Goal: Task Accomplishment & Management: Complete application form

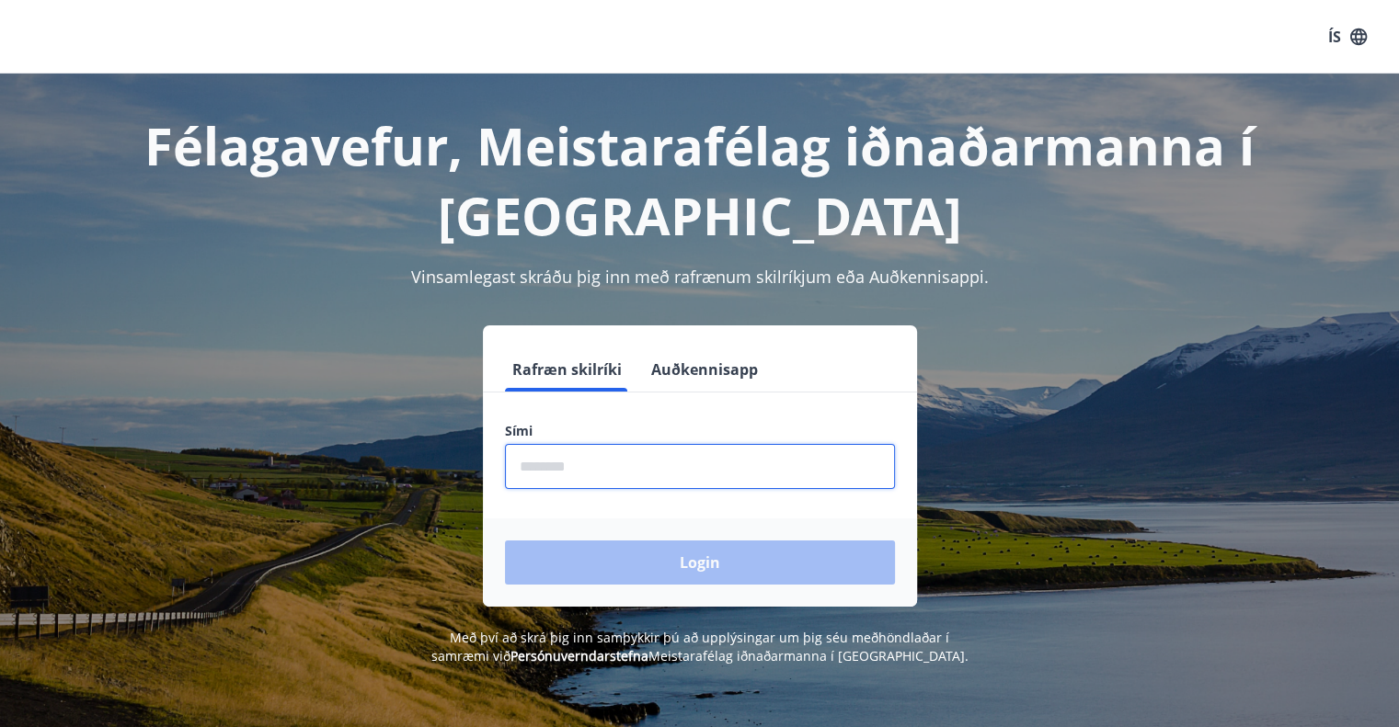
click at [552, 464] on input "phone" at bounding box center [700, 466] width 390 height 45
type input "********"
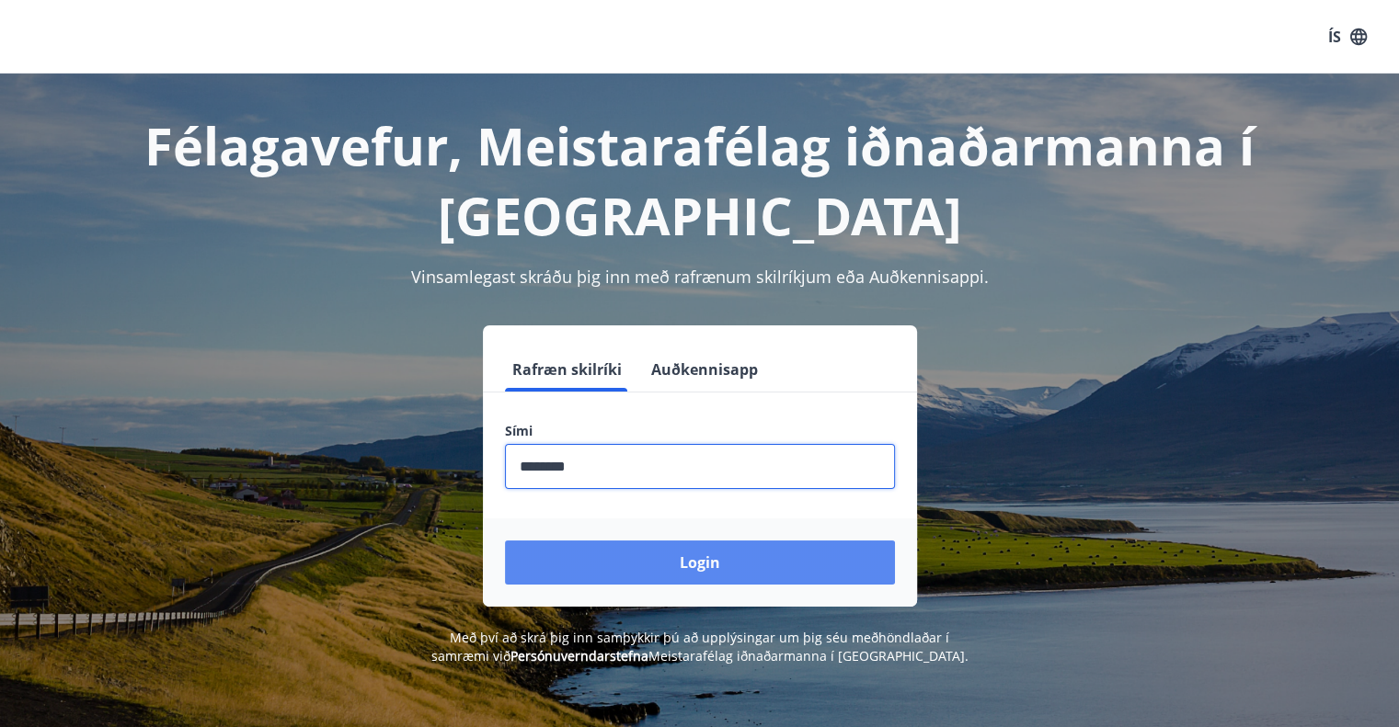
click at [696, 554] on button "Login" at bounding box center [700, 563] width 390 height 44
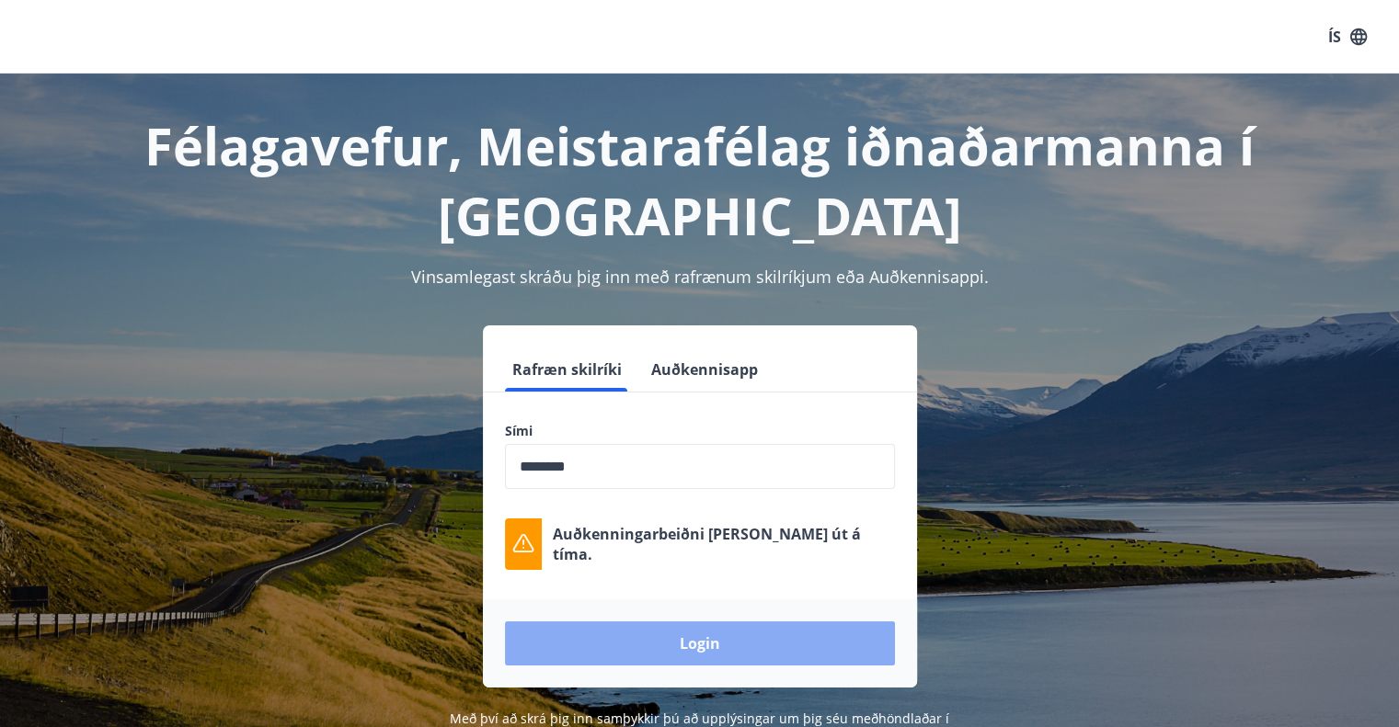
click at [700, 657] on button "Login" at bounding box center [700, 644] width 390 height 44
